Goal: Check status: Check status

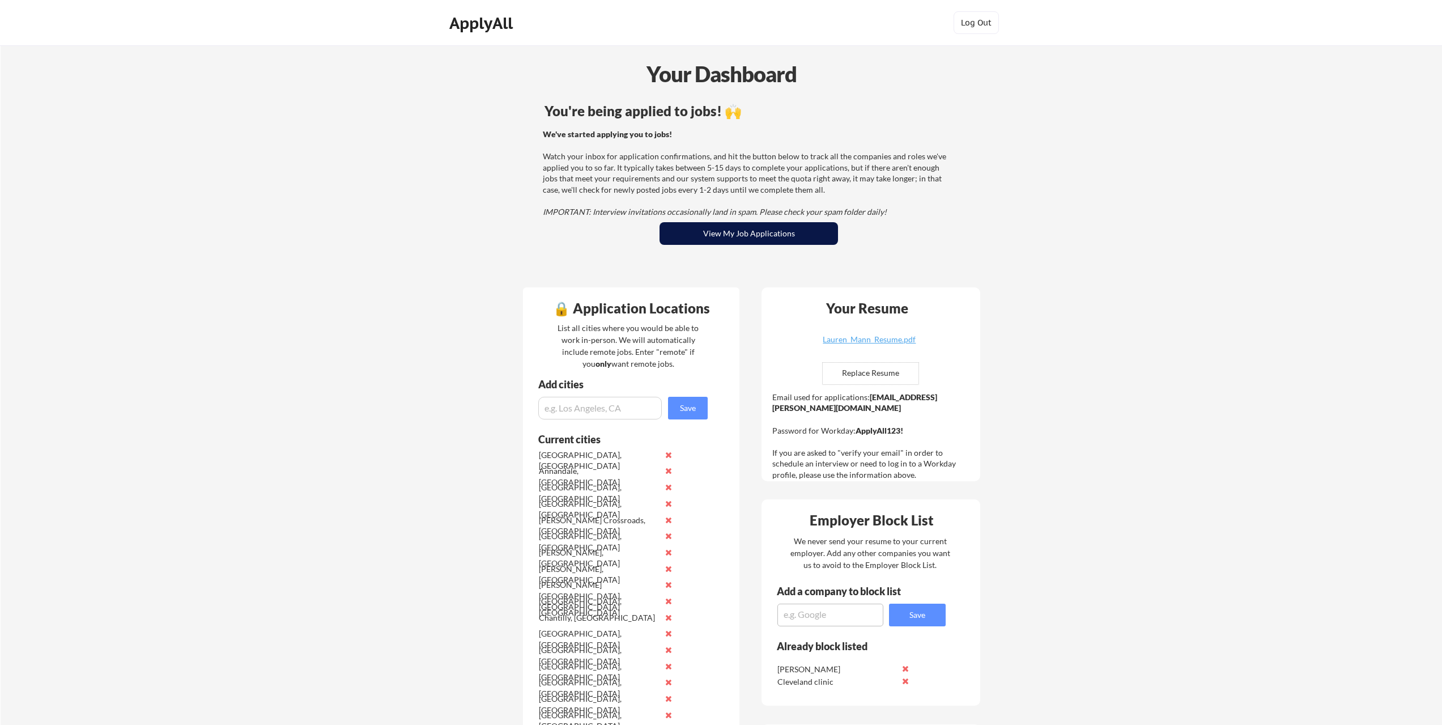
click at [733, 238] on button "View My Job Applications" at bounding box center [749, 233] width 178 height 23
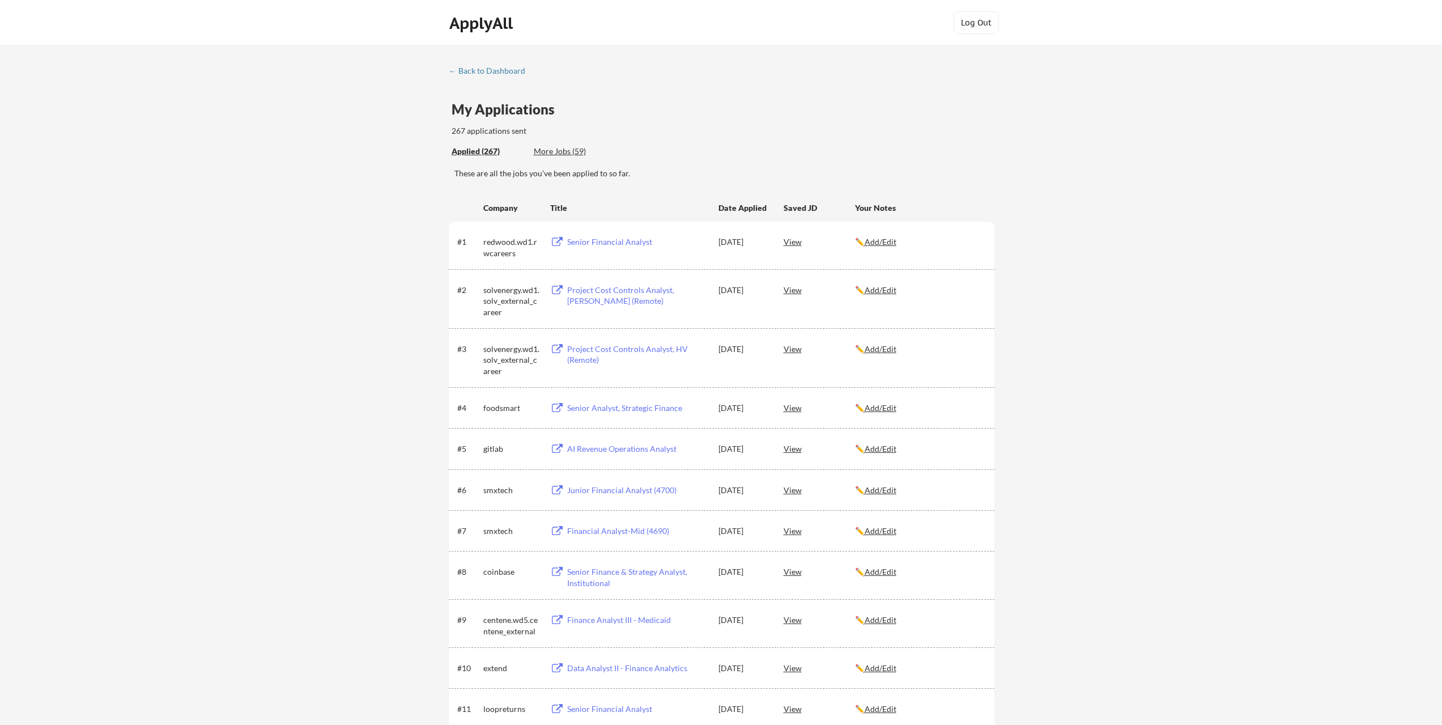
click at [563, 151] on div "More Jobs (59)" at bounding box center [575, 151] width 83 height 11
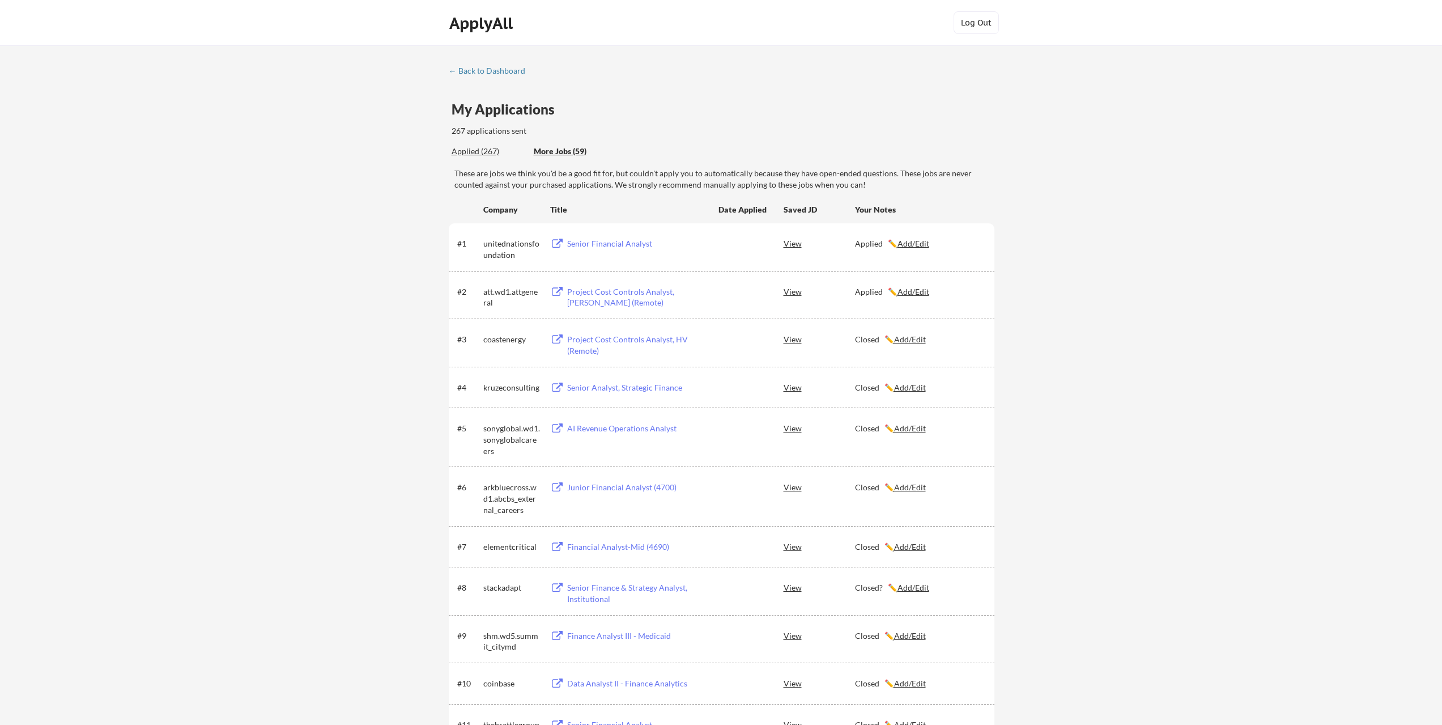
click at [481, 150] on div "Applied (267)" at bounding box center [489, 151] width 74 height 11
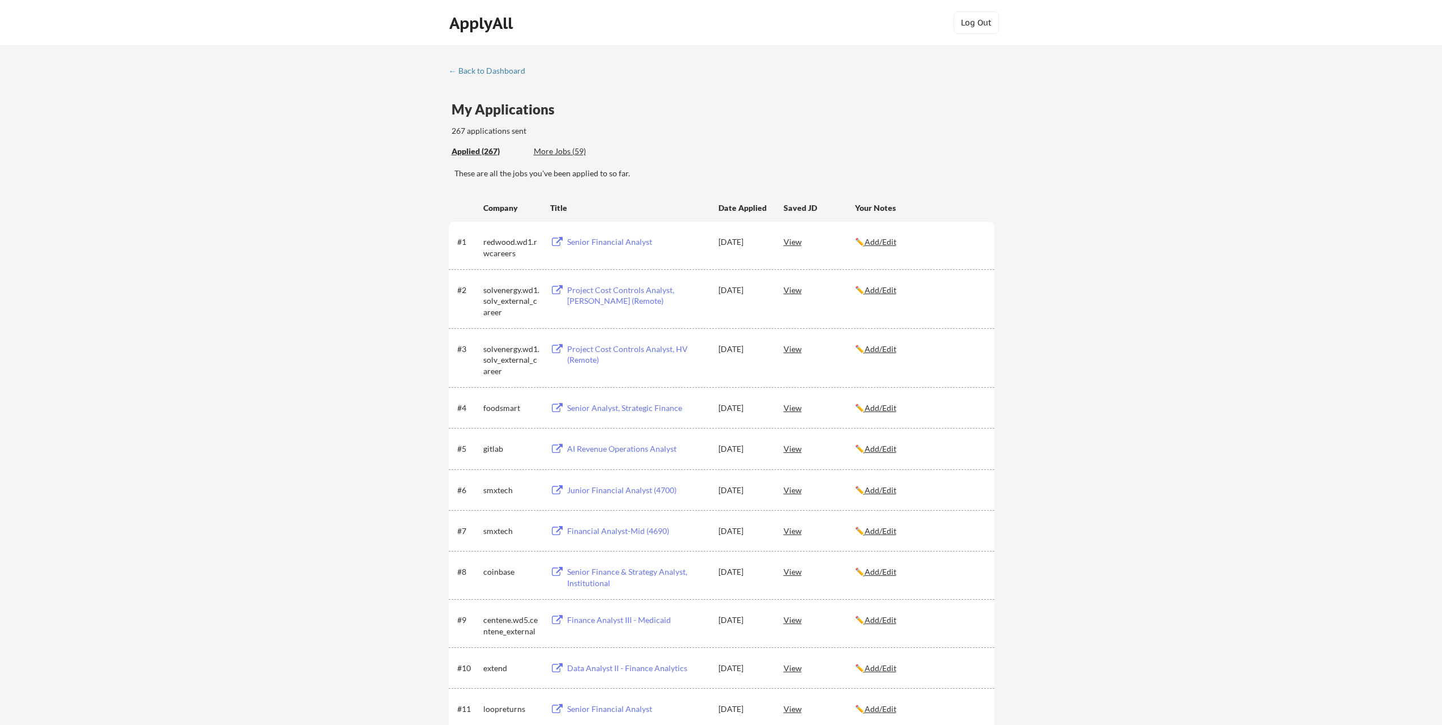
click at [553, 148] on div "More Jobs (59)" at bounding box center [575, 151] width 83 height 11
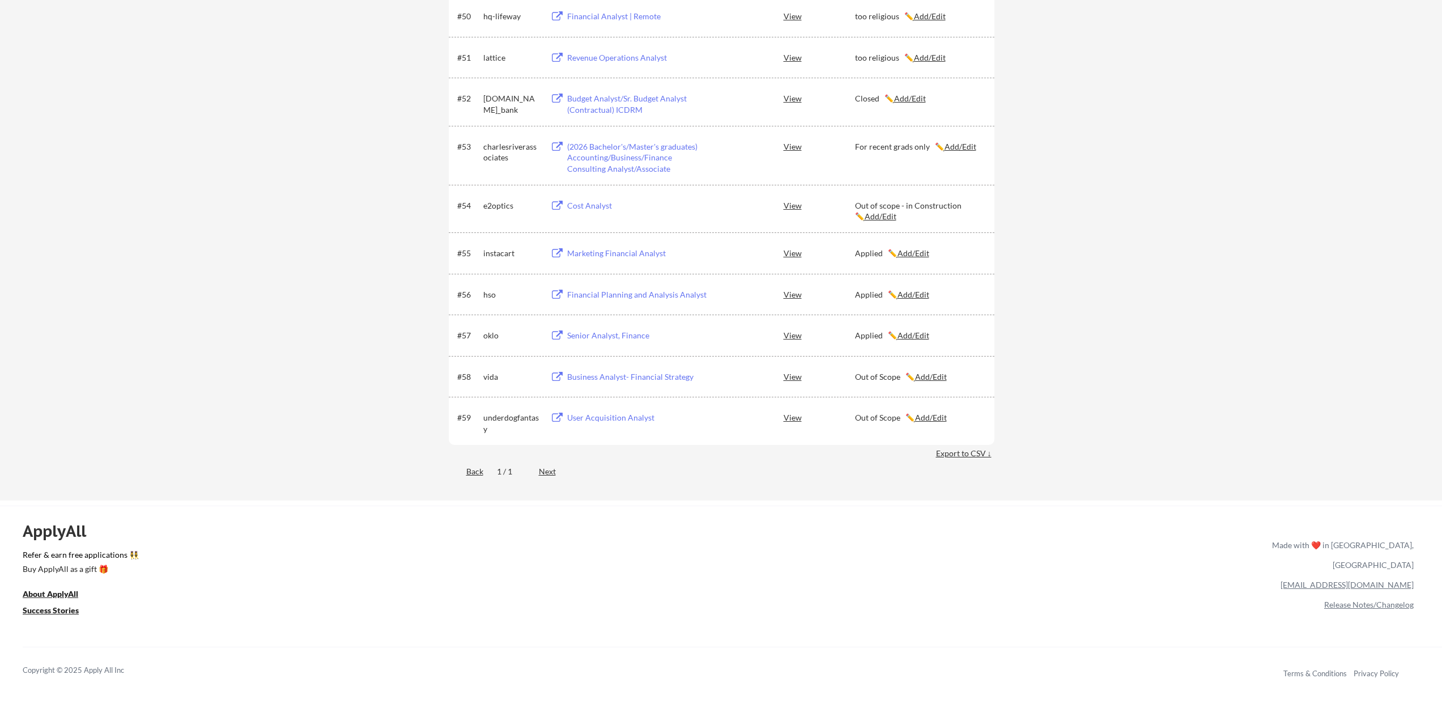
scroll to position [2323, 0]
